Goal: Information Seeking & Learning: Learn about a topic

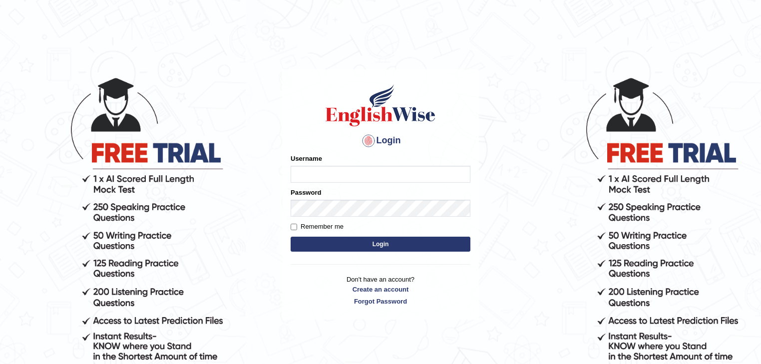
type input "julianamoncada"
click at [330, 241] on button "Login" at bounding box center [381, 244] width 180 height 15
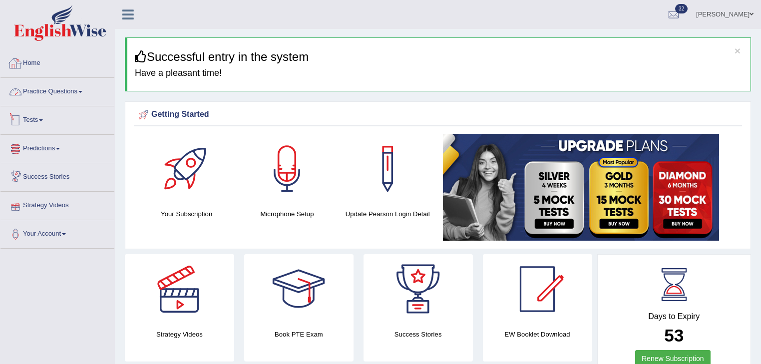
click at [59, 84] on link "Practice Questions" at bounding box center [57, 90] width 114 height 25
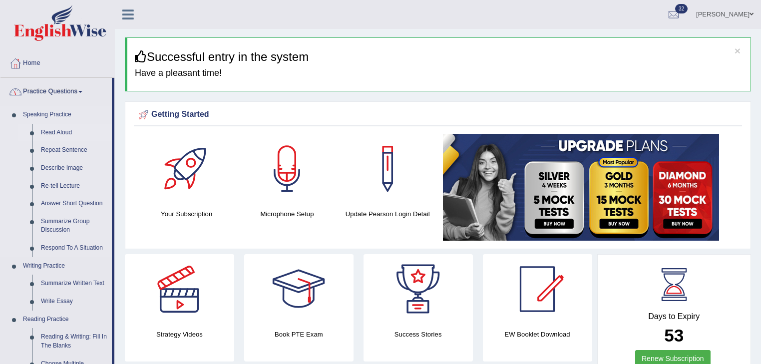
click at [57, 133] on link "Read Aloud" at bounding box center [73, 133] width 75 height 18
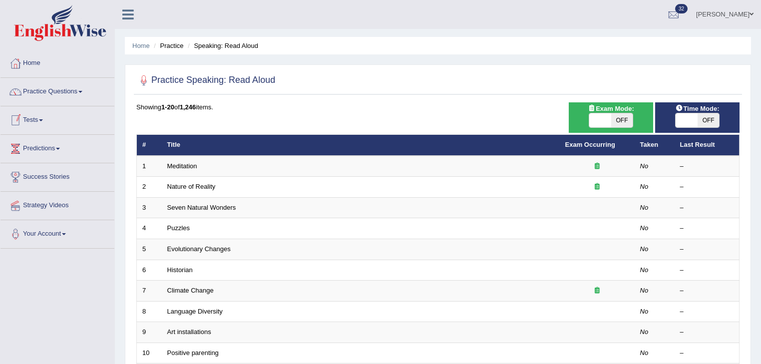
click at [714, 118] on span "OFF" at bounding box center [709, 120] width 22 height 14
checkbox input "true"
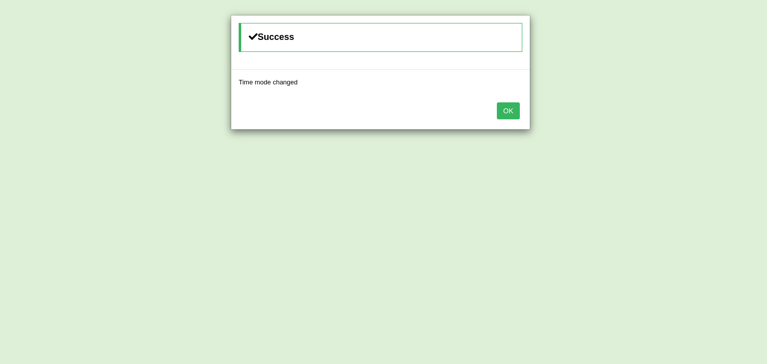
click at [503, 108] on button "OK" at bounding box center [508, 110] width 23 height 17
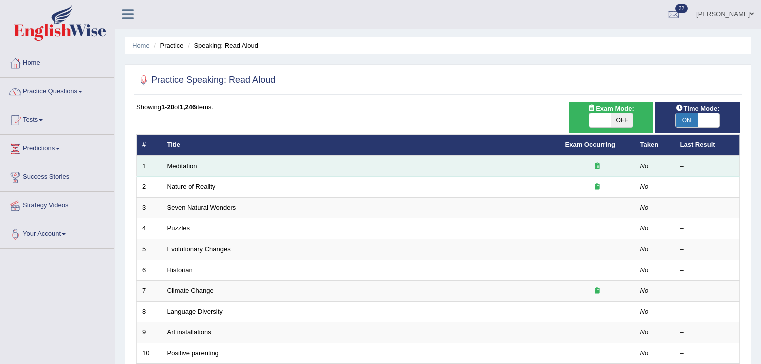
click at [183, 166] on link "Meditation" at bounding box center [182, 165] width 30 height 7
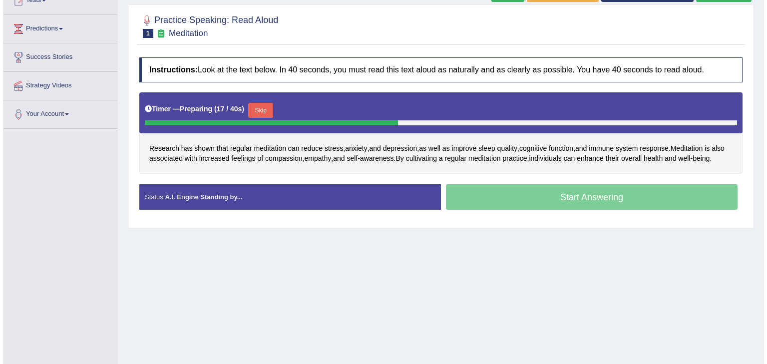
scroll to position [80, 0]
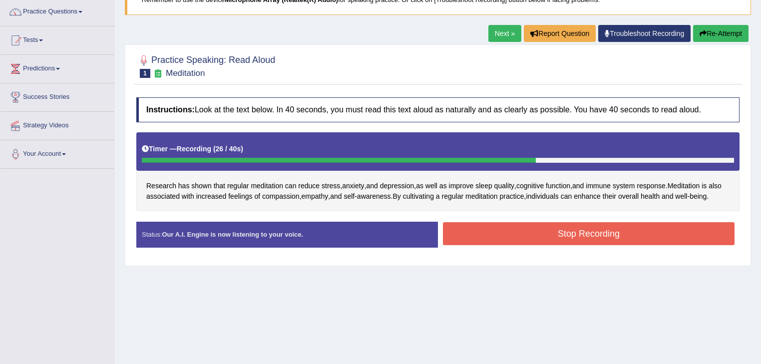
click at [576, 245] on button "Stop Recording" at bounding box center [589, 233] width 292 height 23
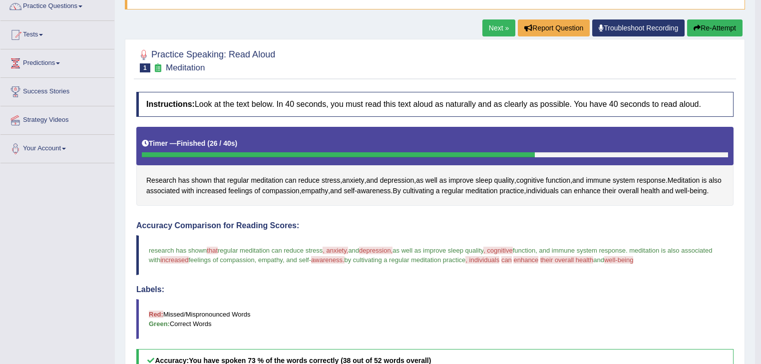
scroll to position [0, 0]
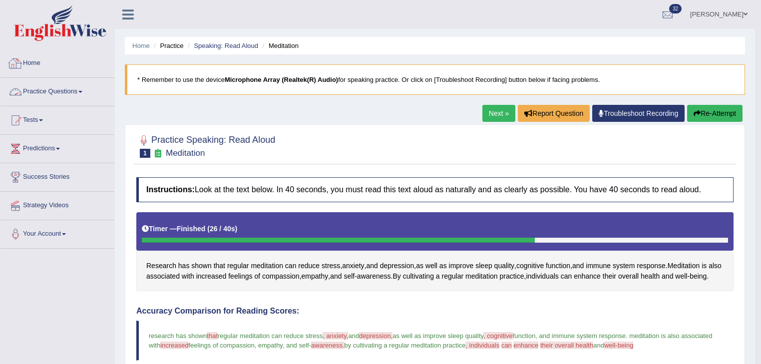
click at [72, 92] on link "Practice Questions" at bounding box center [57, 90] width 114 height 25
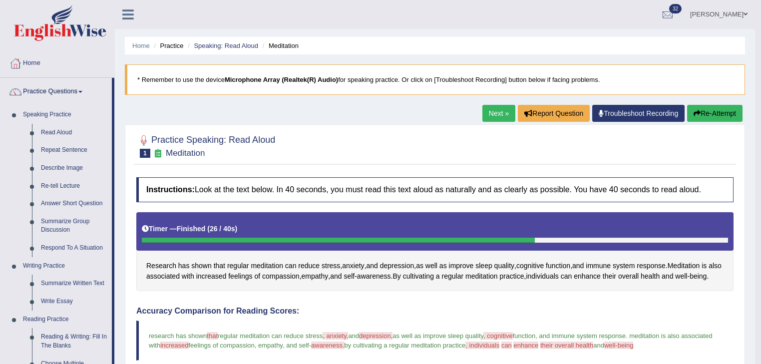
click at [300, 78] on b "Microphone Array (Realtek(R) Audio)" at bounding box center [281, 79] width 113 height 7
click at [56, 128] on link "Read Aloud" at bounding box center [73, 133] width 75 height 18
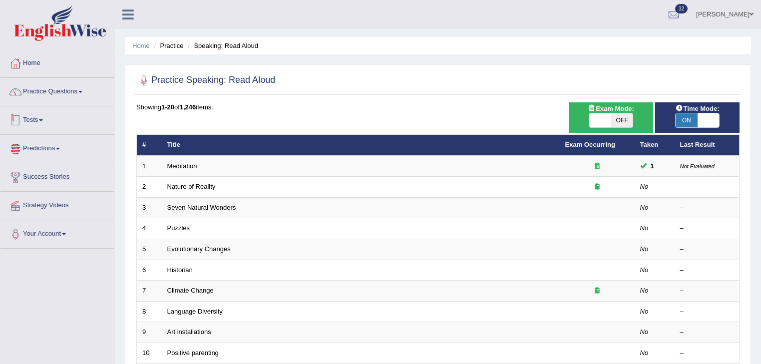
click at [42, 123] on link "Tests" at bounding box center [57, 118] width 114 height 25
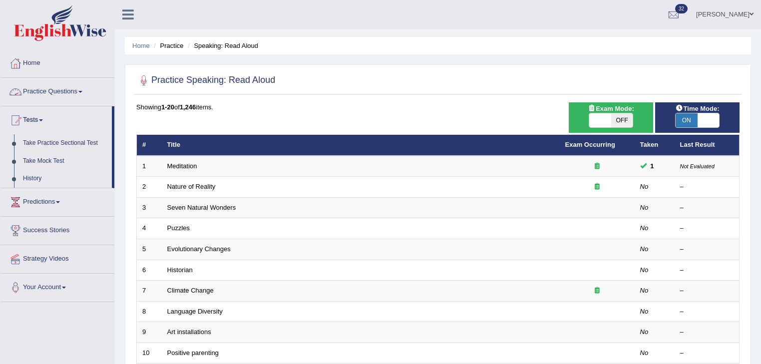
click at [58, 96] on link "Practice Questions" at bounding box center [57, 90] width 114 height 25
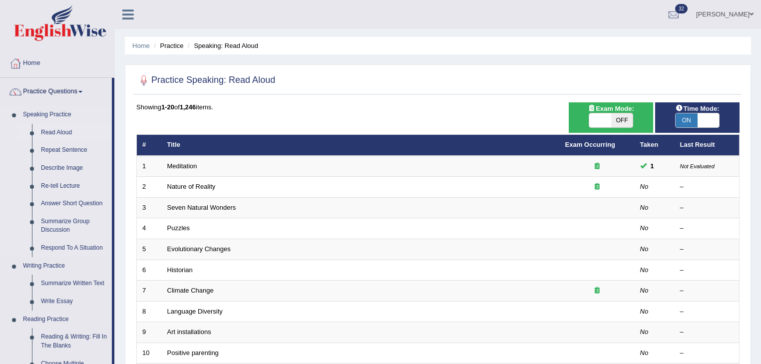
click at [71, 130] on link "Read Aloud" at bounding box center [73, 133] width 75 height 18
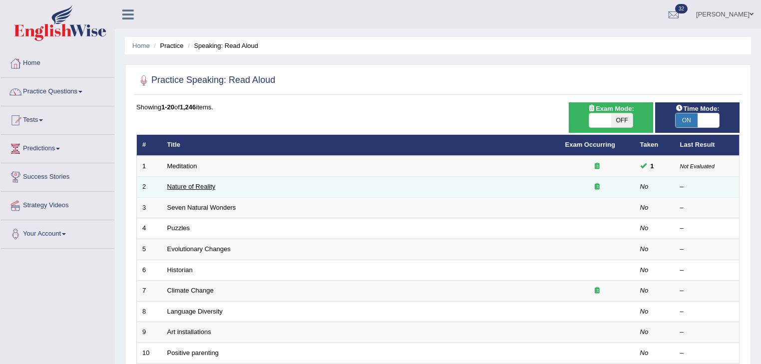
click at [181, 188] on link "Nature of Reality" at bounding box center [191, 186] width 48 height 7
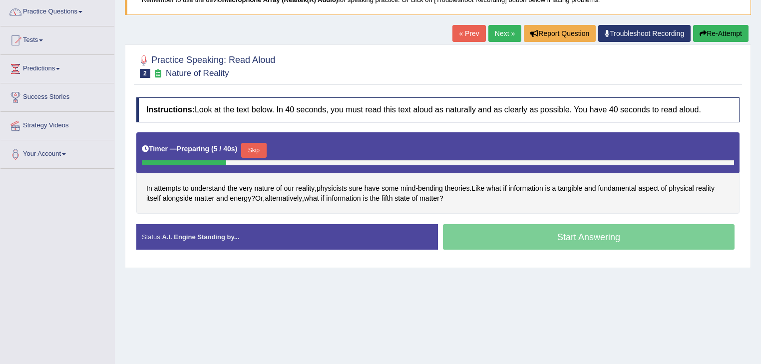
scroll to position [40, 0]
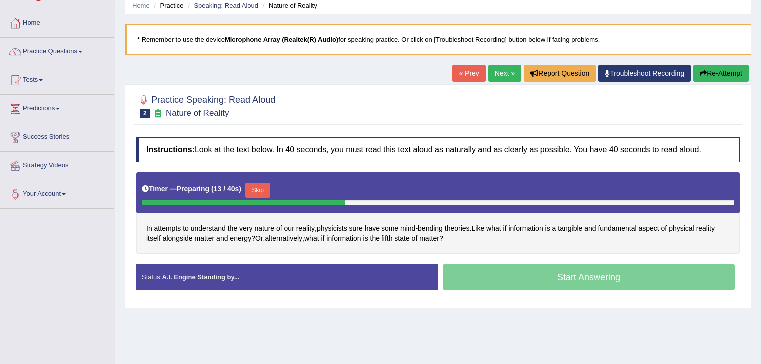
click at [484, 38] on blockquote "* Remember to use the device Microphone Array (Realtek(R) Audio) for speaking p…" at bounding box center [438, 39] width 626 height 30
click at [527, 40] on blockquote "* Remember to use the device Microphone Array (Realtek(R) Audio) for speaking p…" at bounding box center [438, 39] width 626 height 30
click at [554, 39] on blockquote "* Remember to use the device Microphone Array (Realtek(R) Audio) for speaking p…" at bounding box center [438, 39] width 626 height 30
drag, startPoint x: 565, startPoint y: 39, endPoint x: 573, endPoint y: 39, distance: 8.0
click at [567, 39] on blockquote "* Remember to use the device Microphone Array (Realtek(R) Audio) for speaking p…" at bounding box center [438, 39] width 626 height 30
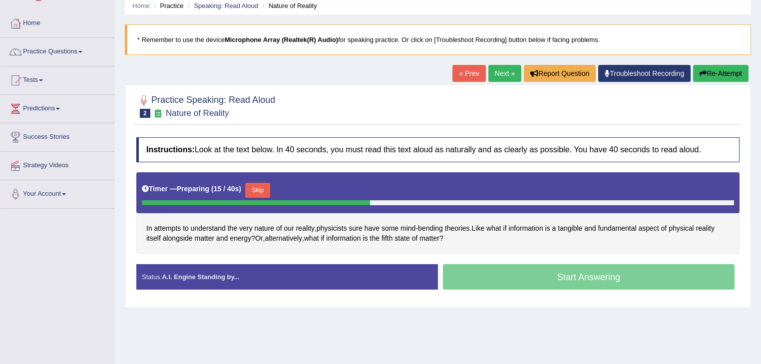
click at [573, 39] on blockquote "* Remember to use the device Microphone Array (Realtek(R) Audio) for speaking p…" at bounding box center [438, 39] width 626 height 30
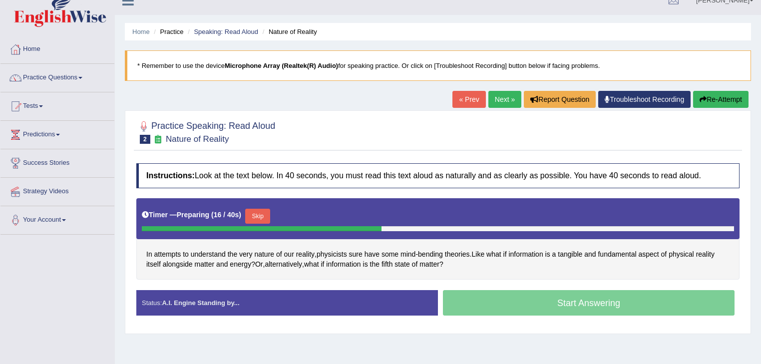
scroll to position [0, 0]
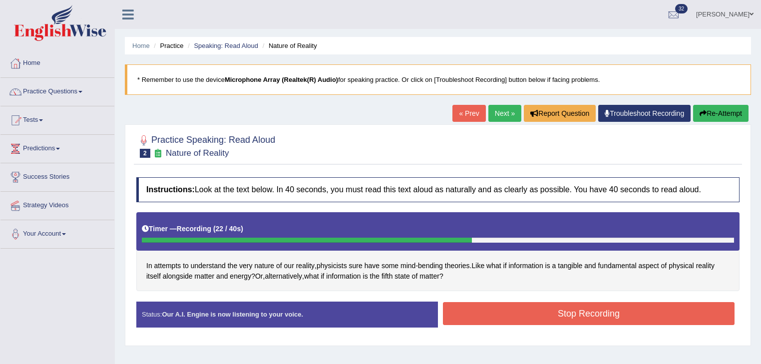
click at [571, 315] on button "Stop Recording" at bounding box center [589, 313] width 292 height 23
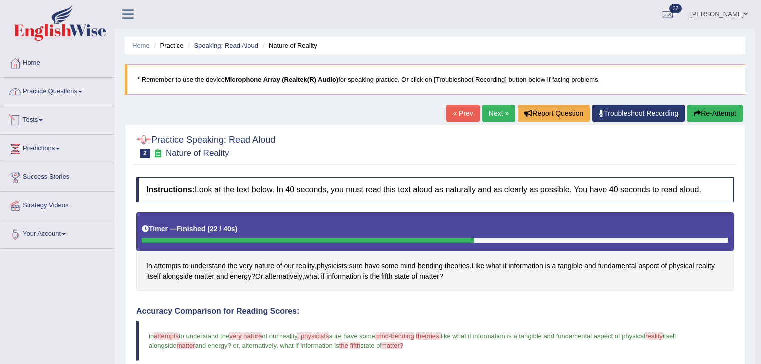
click at [76, 92] on link "Practice Questions" at bounding box center [57, 90] width 114 height 25
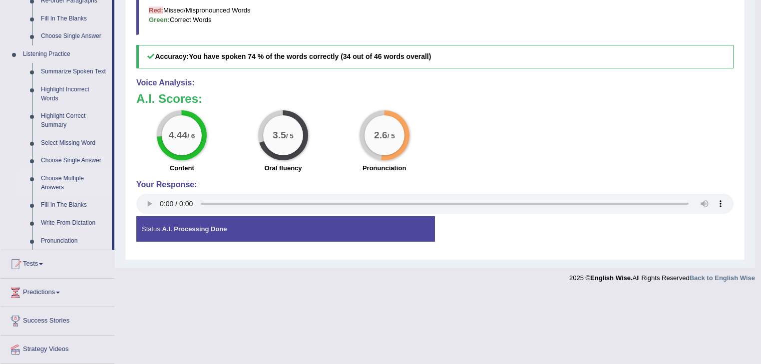
scroll to position [417, 0]
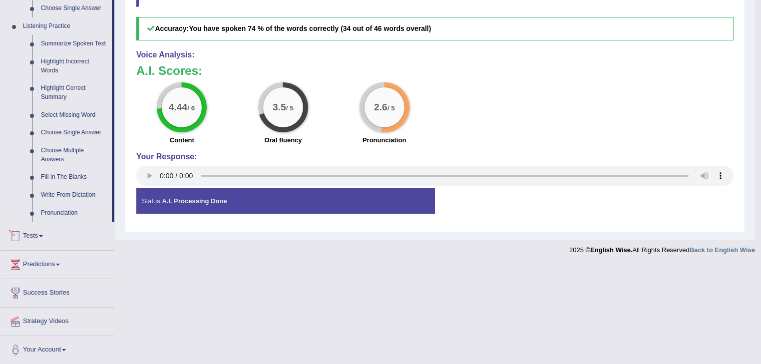
click at [39, 236] on link "Tests" at bounding box center [57, 234] width 114 height 25
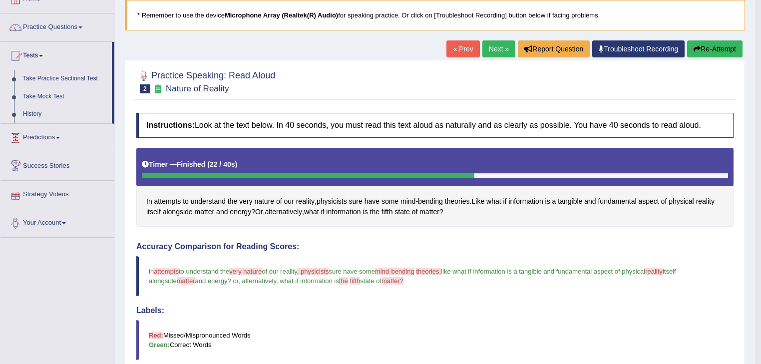
scroll to position [0, 0]
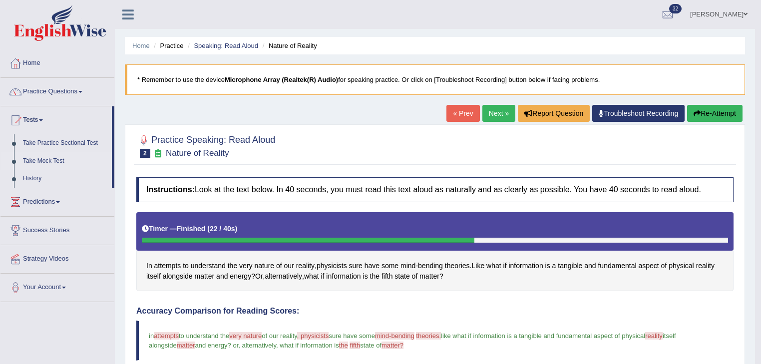
click at [60, 162] on link "Take Mock Test" at bounding box center [64, 161] width 93 height 18
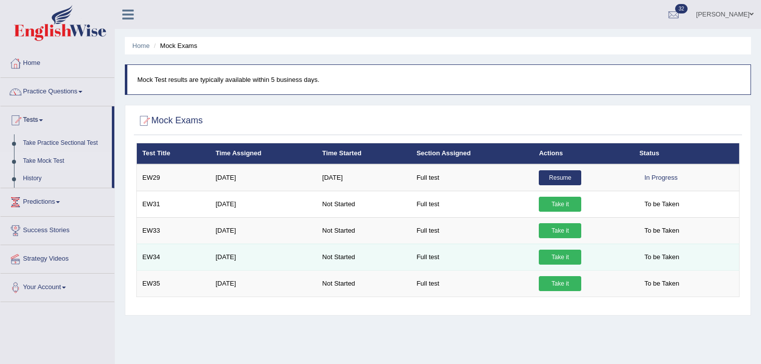
click at [561, 259] on link "Take it" at bounding box center [560, 257] width 42 height 15
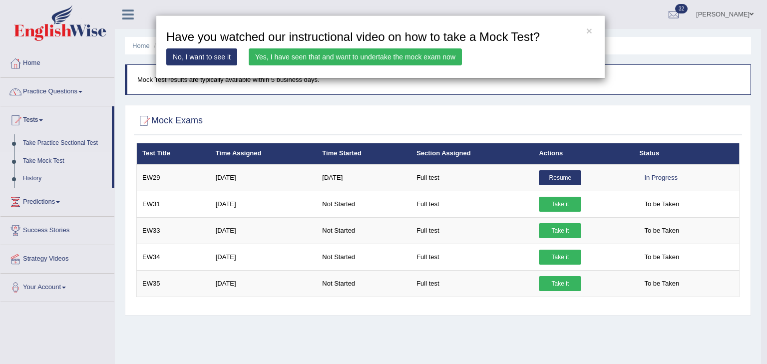
click at [381, 58] on link "Yes, I have seen that and want to undertake the mock exam now" at bounding box center [355, 56] width 213 height 17
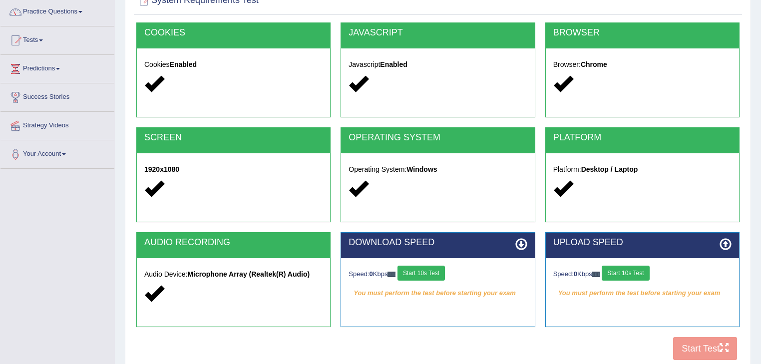
scroll to position [160, 0]
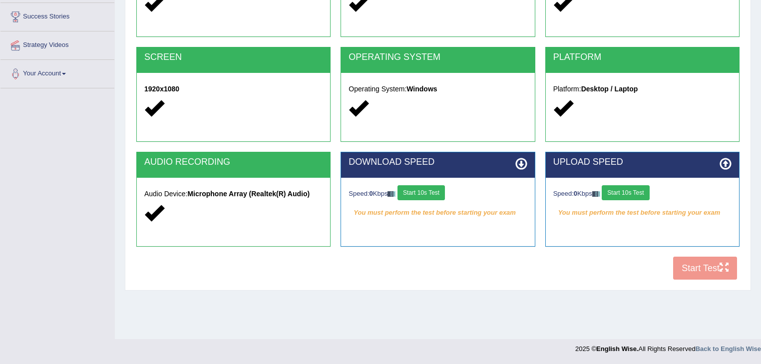
click at [414, 192] on button "Start 10s Test" at bounding box center [421, 192] width 47 height 15
click at [633, 193] on button "Start 10s Test" at bounding box center [625, 192] width 47 height 15
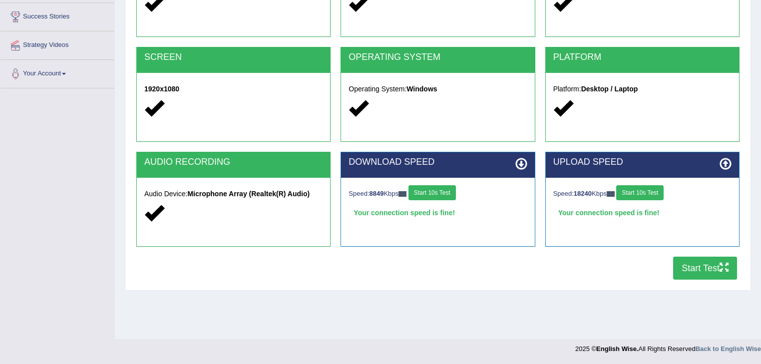
click at [697, 266] on button "Start Test" at bounding box center [705, 268] width 64 height 23
